Goal: Entertainment & Leisure: Consume media (video, audio)

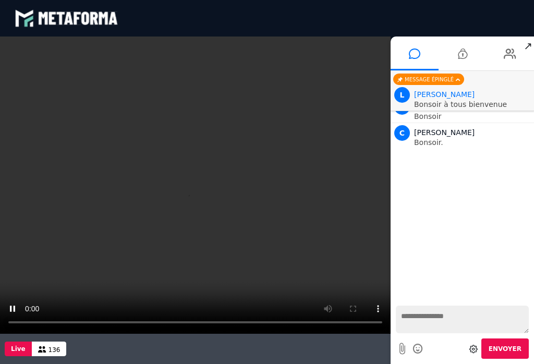
click at [192, 184] on video at bounding box center [195, 185] width 391 height 297
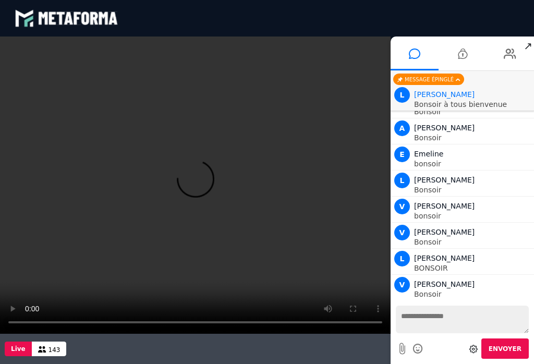
scroll to position [657, 0]
click at [429, 319] on textarea at bounding box center [462, 320] width 133 height 28
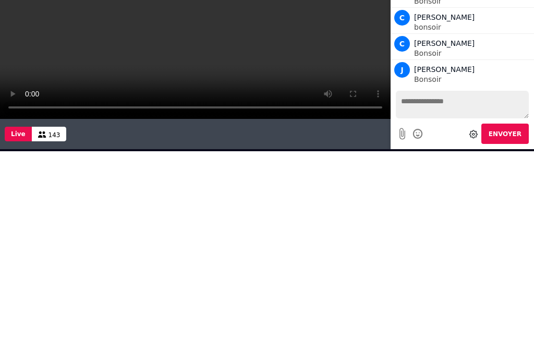
scroll to position [709, 0]
type textarea "*******"
click at [503, 138] on button "Envoyer" at bounding box center [504, 134] width 47 height 20
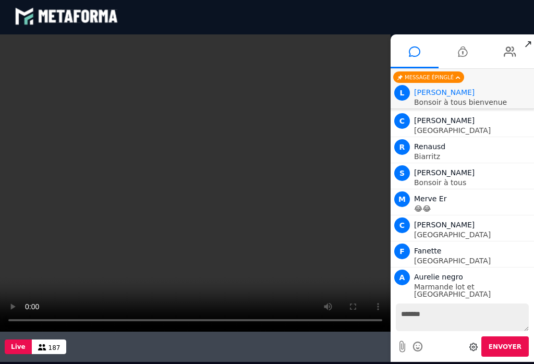
scroll to position [3324, 0]
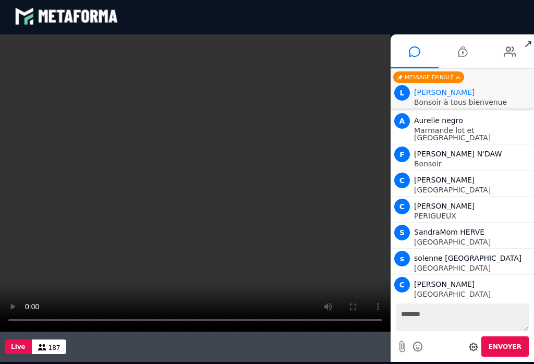
click at [449, 316] on textarea "*******" at bounding box center [462, 318] width 133 height 28
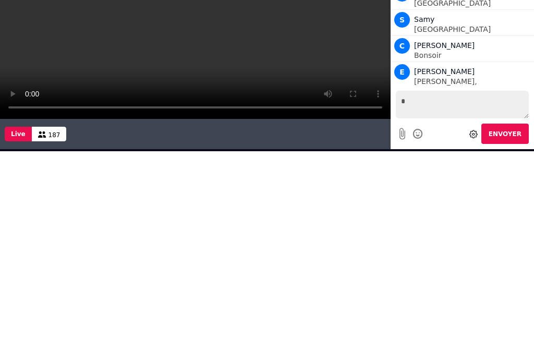
scroll to position [3558, 0]
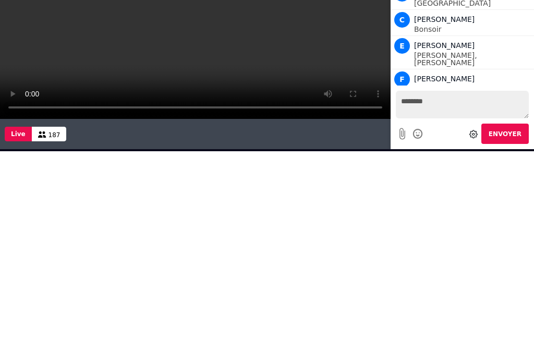
type textarea "*******"
click at [511, 139] on button "Envoyer" at bounding box center [504, 134] width 47 height 20
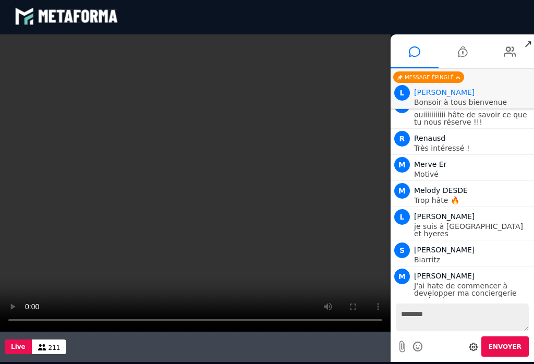
scroll to position [5260, 0]
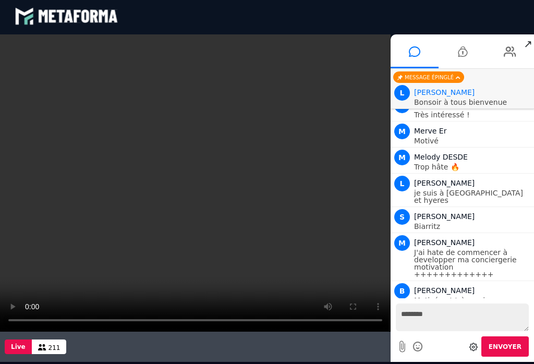
click at [447, 314] on textarea "*******" at bounding box center [462, 318] width 133 height 28
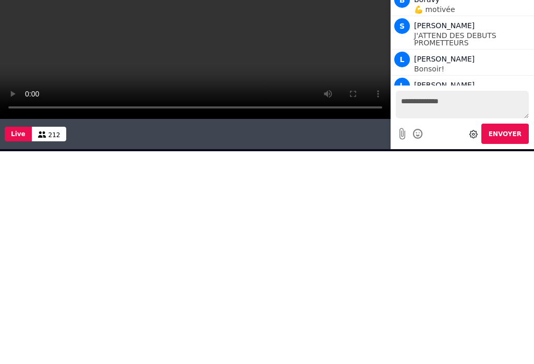
scroll to position [5476, 0]
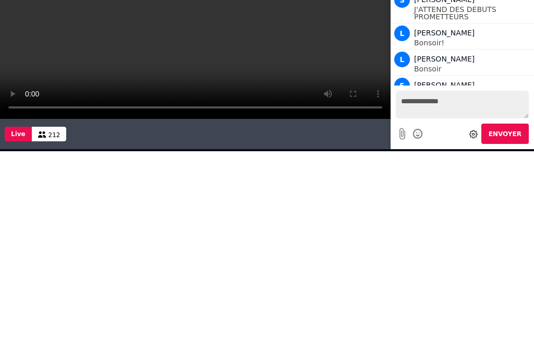
type textarea "**********"
click at [508, 125] on button "Envoyer" at bounding box center [504, 134] width 47 height 20
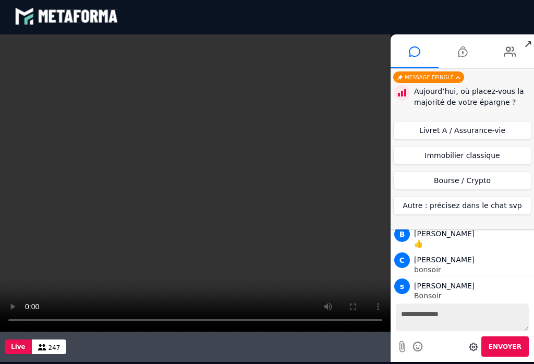
scroll to position [6410, 0]
click at [486, 127] on button "Livret A / Assurance-vie" at bounding box center [462, 130] width 138 height 19
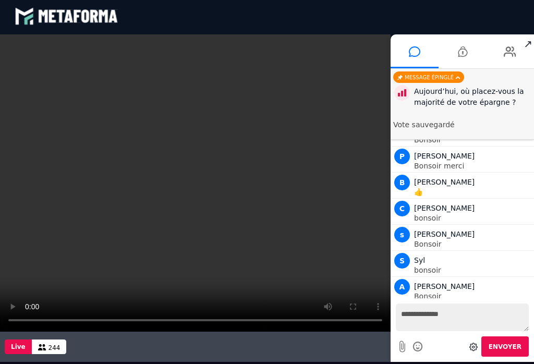
scroll to position [6462, 0]
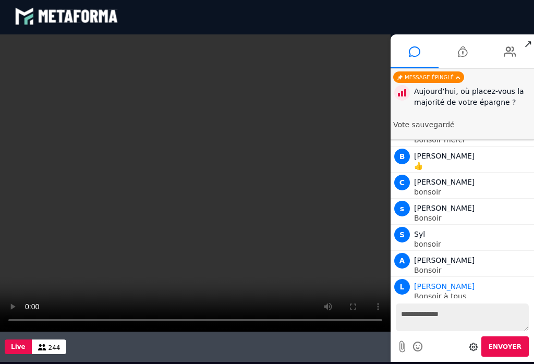
click at [480, 101] on div "Aujourd’hui, où placez-vous la majorité de votre épargne ?" at bounding box center [472, 97] width 117 height 22
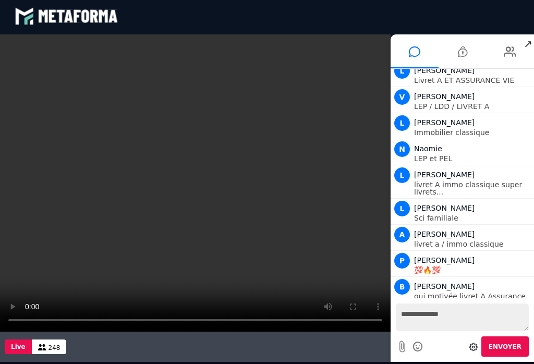
scroll to position [6999, 0]
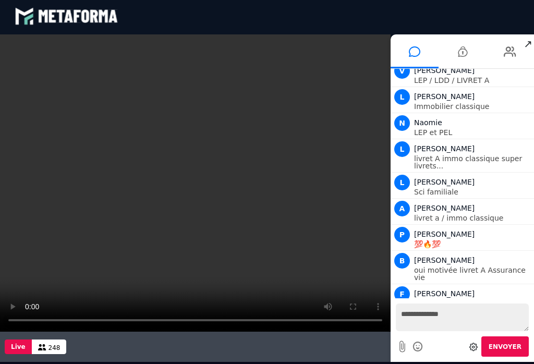
click at [159, 7] on div "blastream met_channel-9815b25ebd2bfb1ca2e40341aa852e5e fr en fr" at bounding box center [267, 16] width 505 height 31
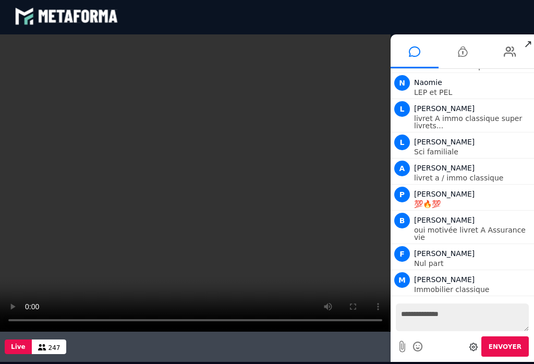
scroll to position [6961, 0]
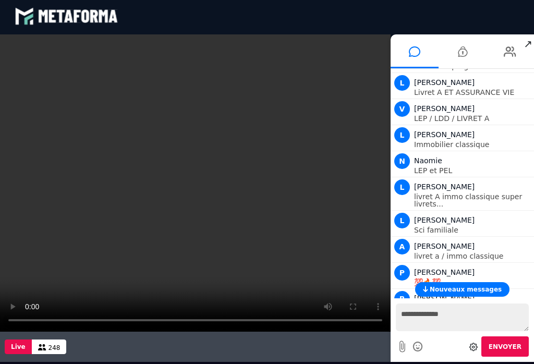
click at [492, 290] on span "Nouveaux messages" at bounding box center [466, 289] width 72 height 7
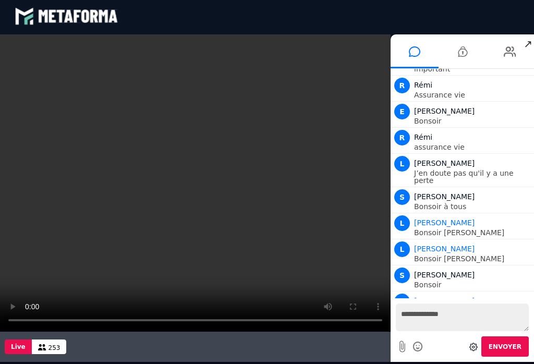
scroll to position [7516, 0]
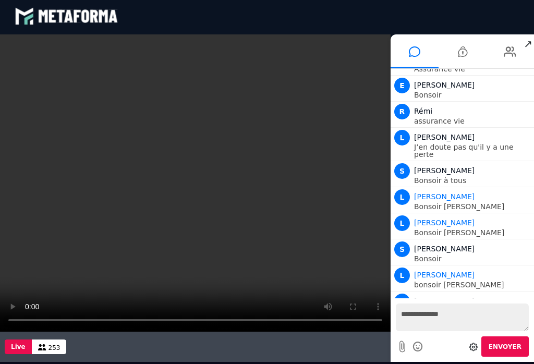
click at [471, 348] on div at bounding box center [473, 346] width 13 height 19
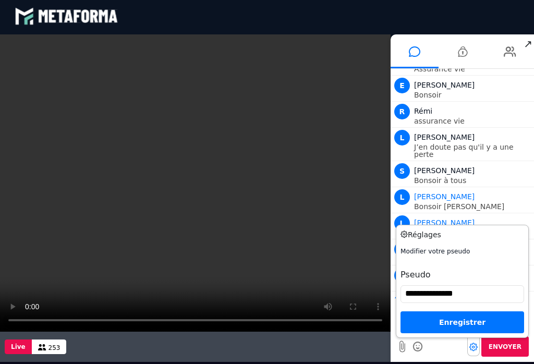
click at [476, 296] on input "**********" at bounding box center [463, 294] width 124 height 18
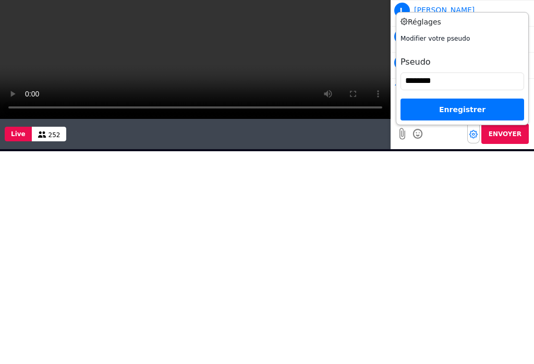
type input "*******"
click at [434, 112] on div "Enregistrer" at bounding box center [463, 110] width 124 height 22
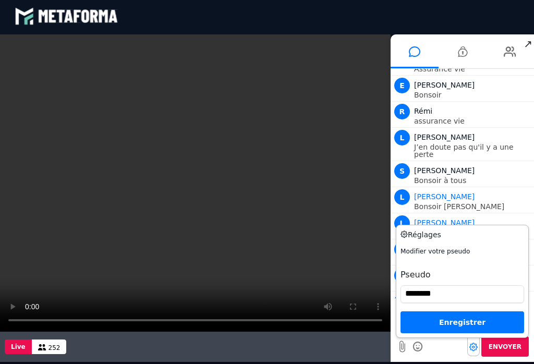
click at [441, 320] on div "Enregistrer" at bounding box center [463, 322] width 124 height 22
click at [462, 323] on div "Enregistrer" at bounding box center [463, 322] width 124 height 22
click at [465, 331] on div "Enregistrer" at bounding box center [463, 322] width 124 height 22
click at [455, 309] on div "Modifier votre pseudo Pseudo ******* Enregistrer" at bounding box center [463, 290] width 124 height 87
click at [451, 319] on div "Enregistrer" at bounding box center [463, 322] width 124 height 22
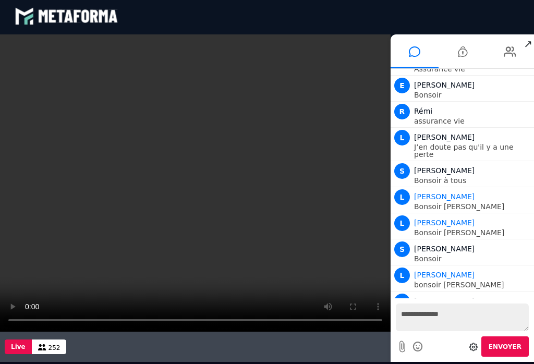
click at [461, 359] on p "Bonsoir à tous ceux qui viennent d'arriver :)" at bounding box center [472, 366] width 117 height 15
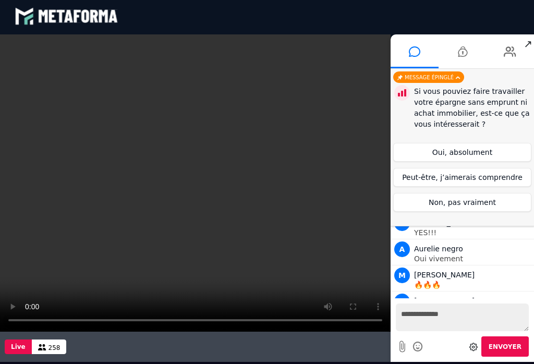
scroll to position [8085, 0]
click at [449, 149] on button "Oui, absolument" at bounding box center [462, 152] width 138 height 19
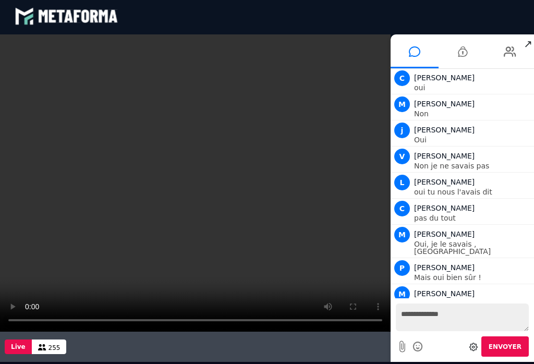
scroll to position [8797, 0]
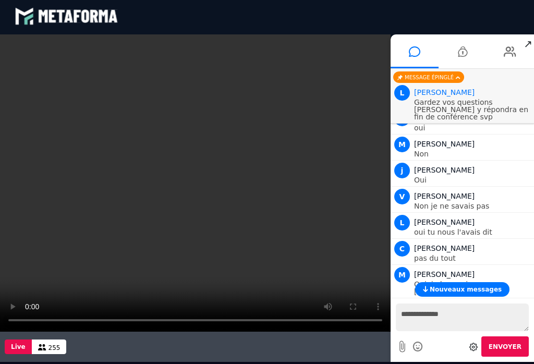
click at [477, 286] on span "Nouveaux messages" at bounding box center [466, 289] width 72 height 7
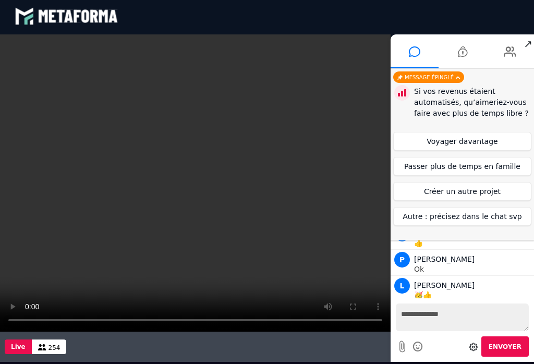
scroll to position [9419, 0]
click at [449, 136] on button "Voyager davantage" at bounding box center [462, 141] width 138 height 19
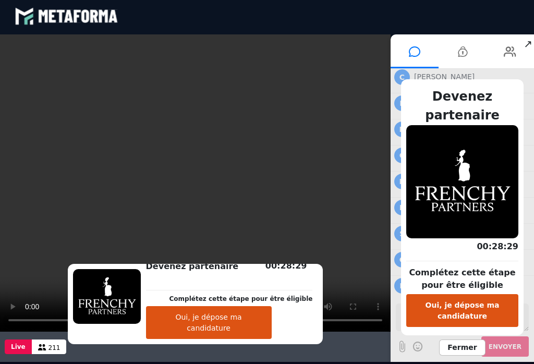
scroll to position [12573, 0]
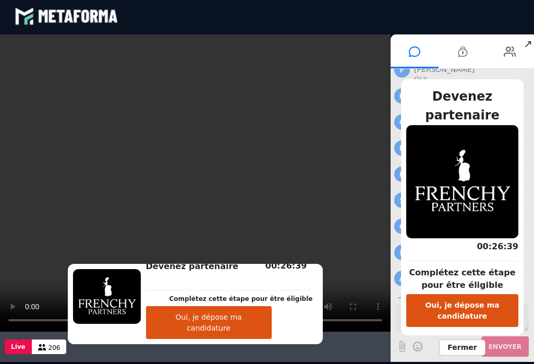
click at [462, 352] on span "Fermer" at bounding box center [462, 348] width 46 height 16
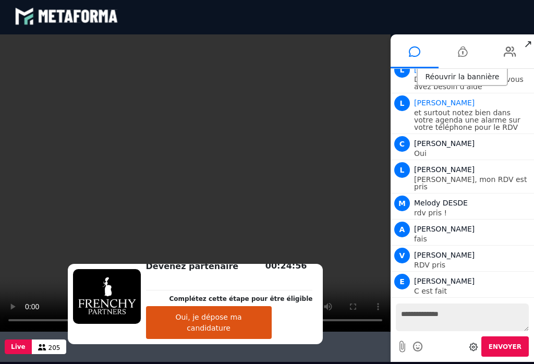
scroll to position [12938, 0]
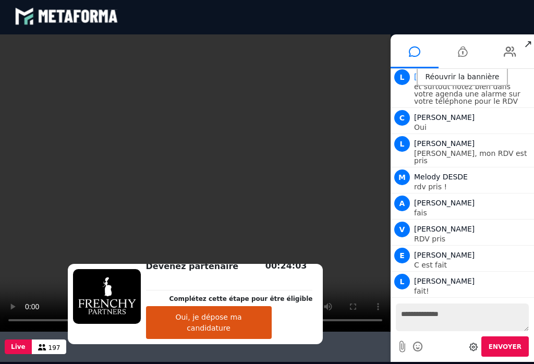
click at [293, 106] on video at bounding box center [195, 182] width 391 height 297
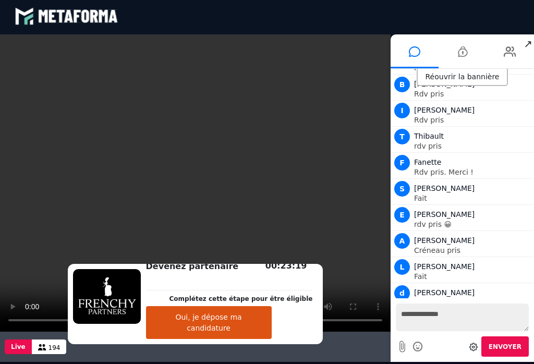
scroll to position [13370, 0]
